Goal: Information Seeking & Learning: Compare options

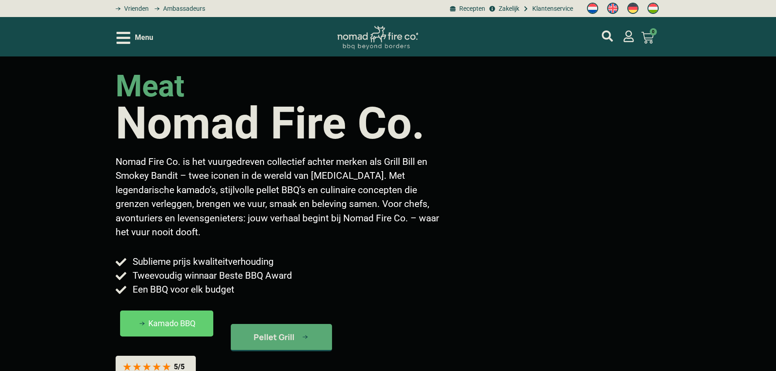
click at [127, 37] on icon "Open/Close Menu" at bounding box center [123, 38] width 14 height 12
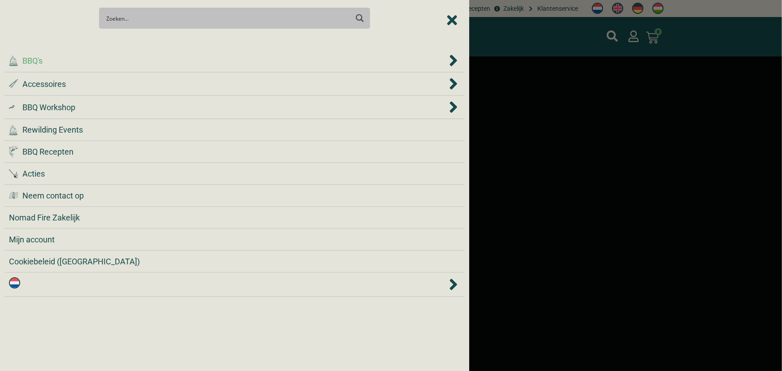
click at [100, 64] on div ".cls-1 { fill: #042e2c; } BBQ's" at bounding box center [228, 61] width 438 height 12
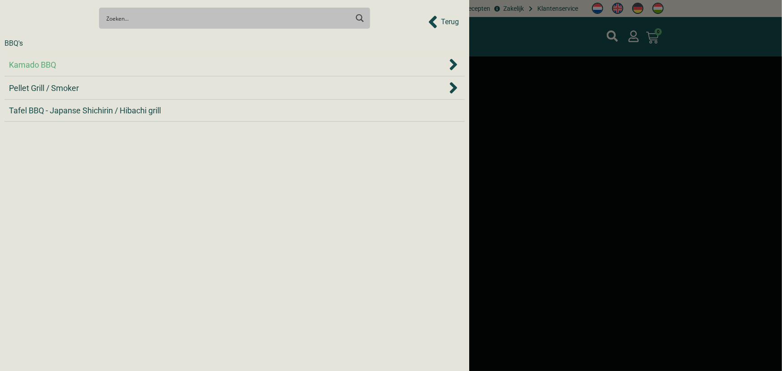
click at [98, 70] on div "Kamado BBQ" at bounding box center [228, 65] width 438 height 12
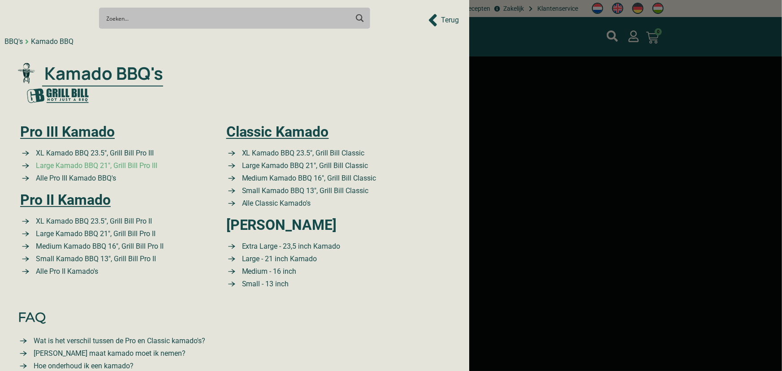
click at [115, 164] on span "Large Kamado BBQ 21″, Grill Bill Pro III" at bounding box center [96, 165] width 124 height 11
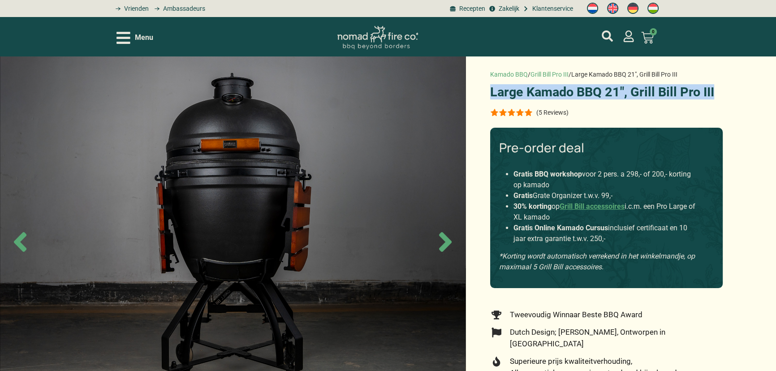
click at [492, 86] on h1 "Large Kamado BBQ 21″, Grill Bill Pro III" at bounding box center [606, 92] width 232 height 13
copy h1 "Large Kamado BBQ 21″, Grill Bill Pro III"
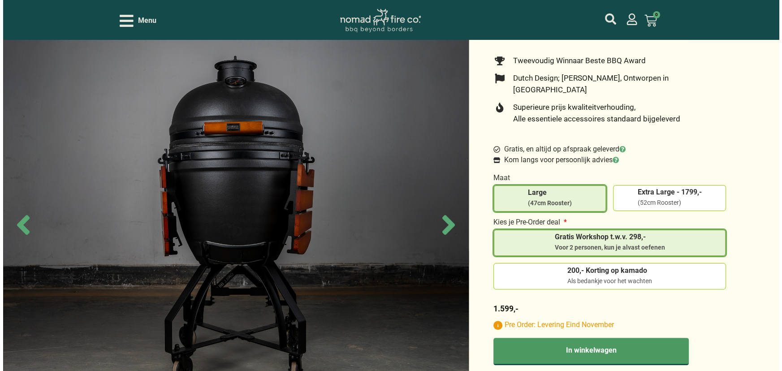
scroll to position [264, 0]
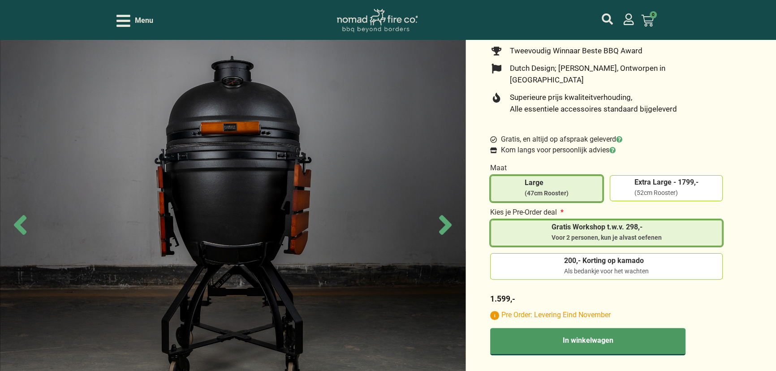
click at [120, 22] on icon "Open/Close Menu" at bounding box center [123, 21] width 14 height 16
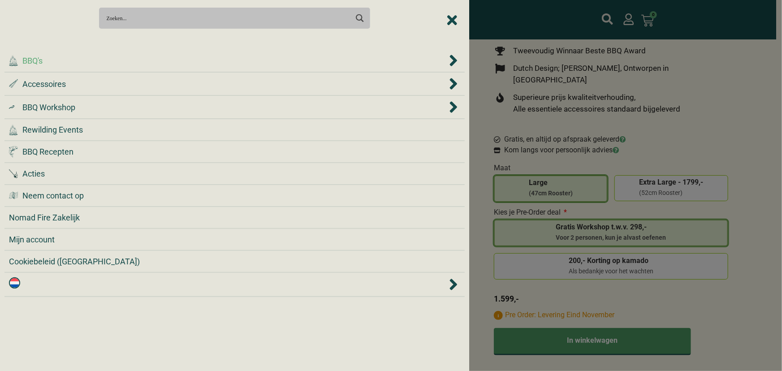
click at [88, 61] on div ".cls-1 { fill: #042e2c; } BBQ's" at bounding box center [228, 61] width 438 height 12
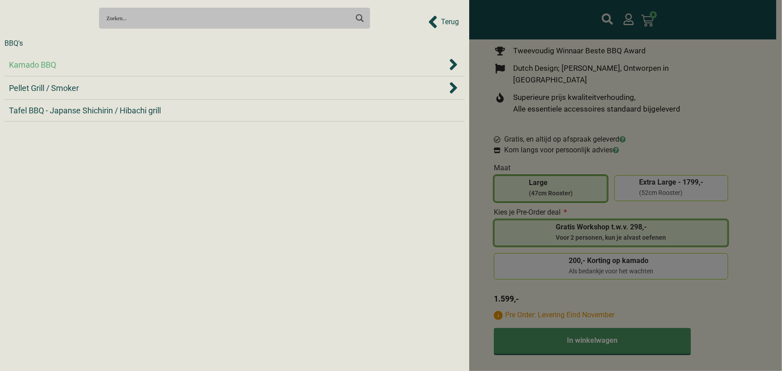
click at [82, 65] on div "Kamado BBQ" at bounding box center [228, 65] width 438 height 12
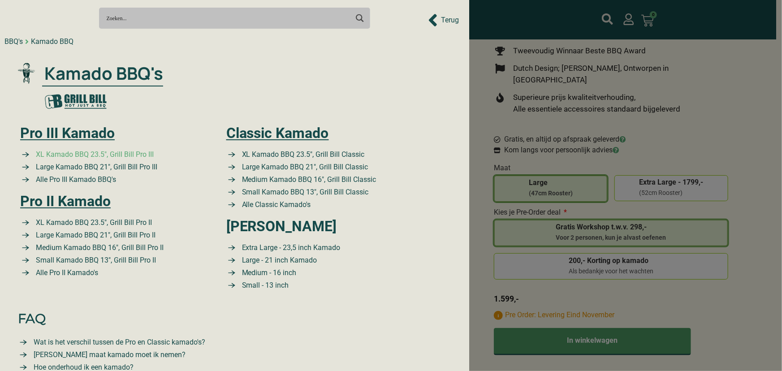
click at [125, 152] on span "XL Kamado BBQ 23.5″, Grill Bill Pro III" at bounding box center [94, 154] width 120 height 11
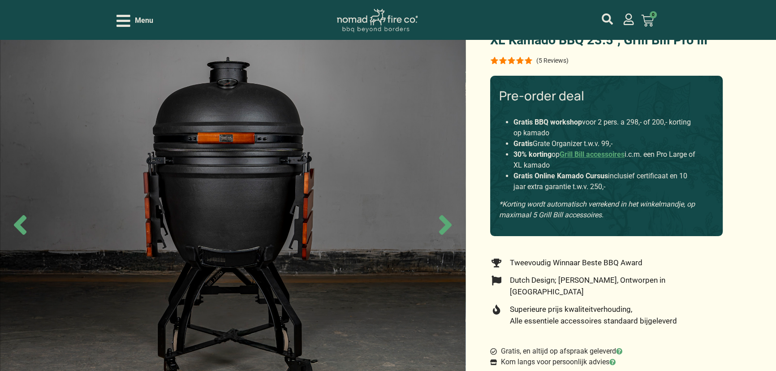
scroll to position [47, 0]
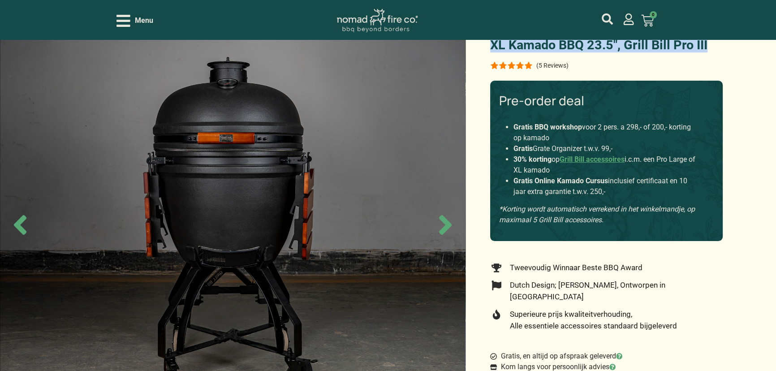
drag, startPoint x: 728, startPoint y: 48, endPoint x: 493, endPoint y: 45, distance: 235.2
copy h1 "XL Kamado BBQ 23.5″, Grill Bill Pro III"
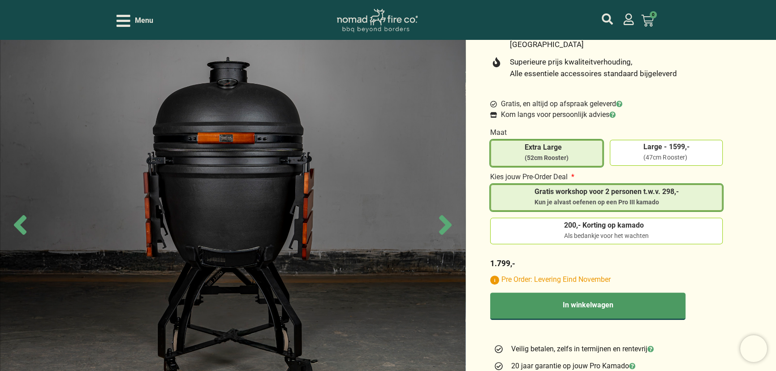
scroll to position [330, 0]
